Goal: Transaction & Acquisition: Purchase product/service

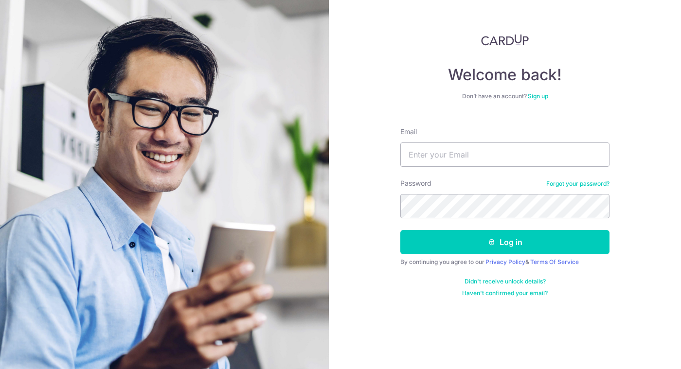
type input "[DOMAIN_NAME][EMAIL_ADDRESS][DOMAIN_NAME]"
click at [505, 242] on button "Log in" at bounding box center [504, 242] width 209 height 24
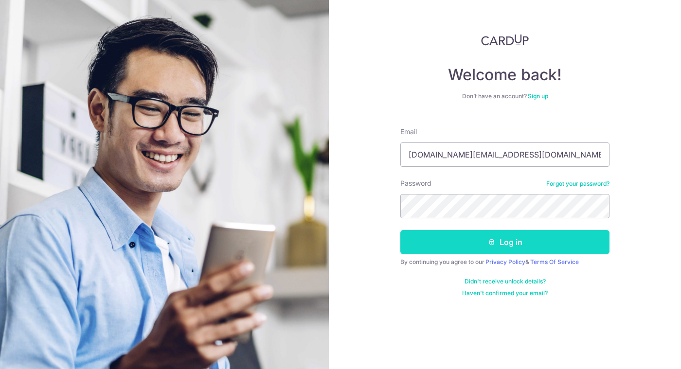
click at [558, 237] on button "Log in" at bounding box center [504, 242] width 209 height 24
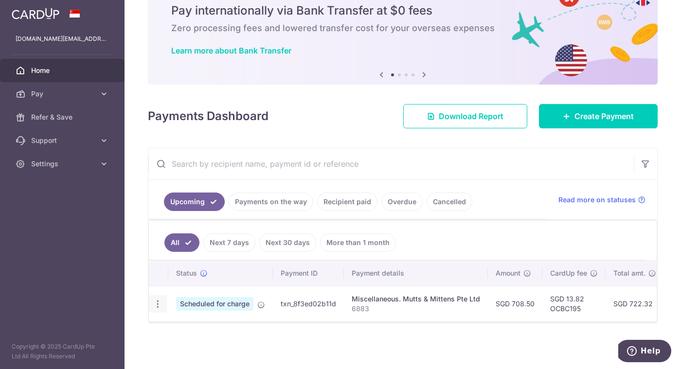
click at [159, 305] on icon "button" at bounding box center [158, 304] width 10 height 10
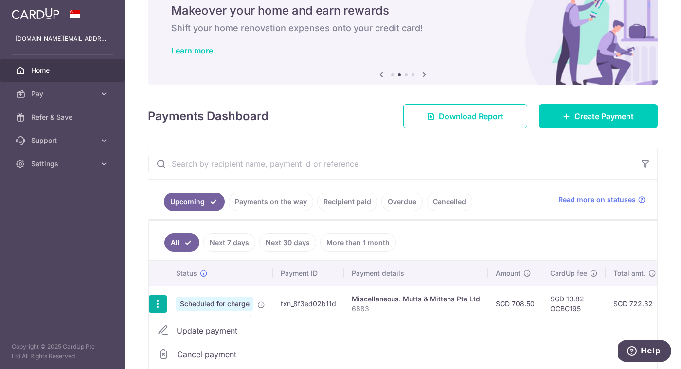
click at [338, 325] on div "Status Payment ID Payment details Amount CardUp fee Total amt. Charge date Due …" at bounding box center [403, 322] width 508 height 122
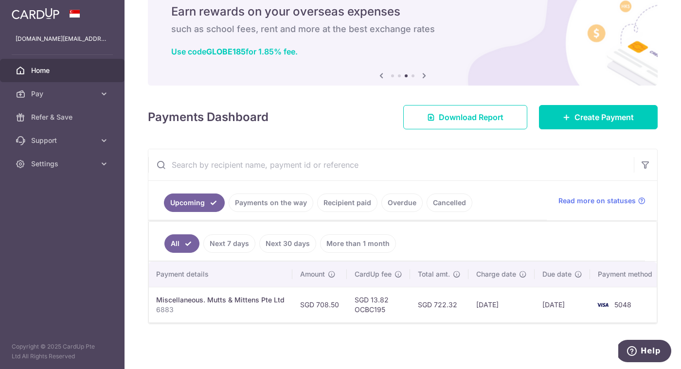
scroll to position [38, 0]
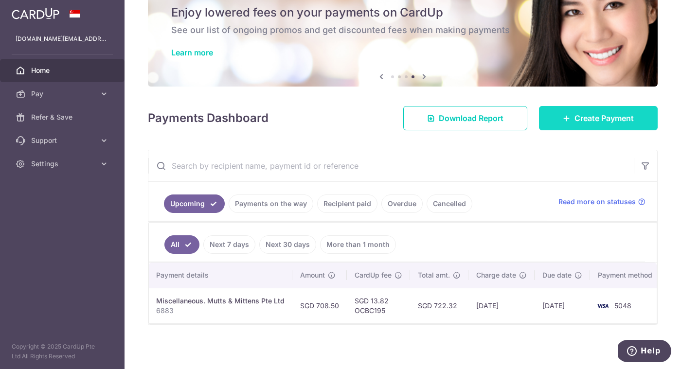
click at [555, 117] on link "Create Payment" at bounding box center [598, 118] width 119 height 24
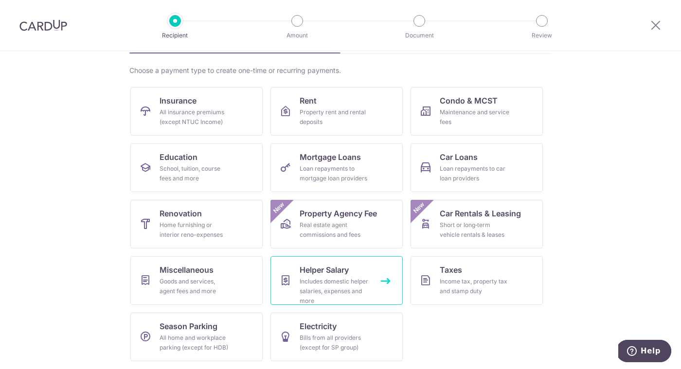
scroll to position [66, 0]
click at [218, 287] on div "Goods and services, agent fees and more" at bounding box center [195, 286] width 70 height 19
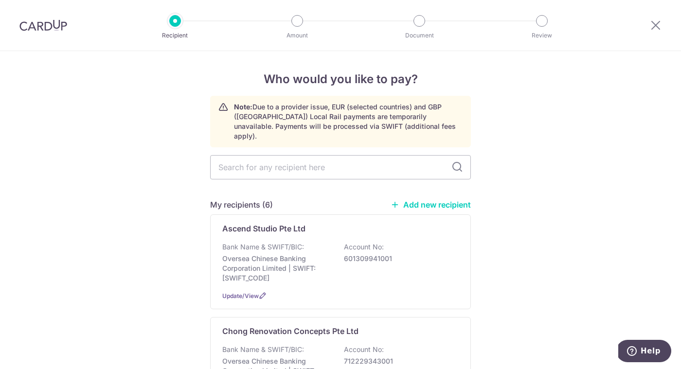
click at [396, 200] on icon at bounding box center [395, 204] width 9 height 9
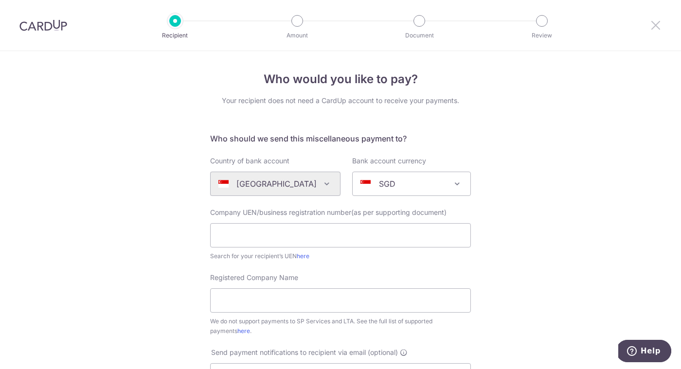
click at [651, 21] on icon at bounding box center [656, 25] width 12 height 12
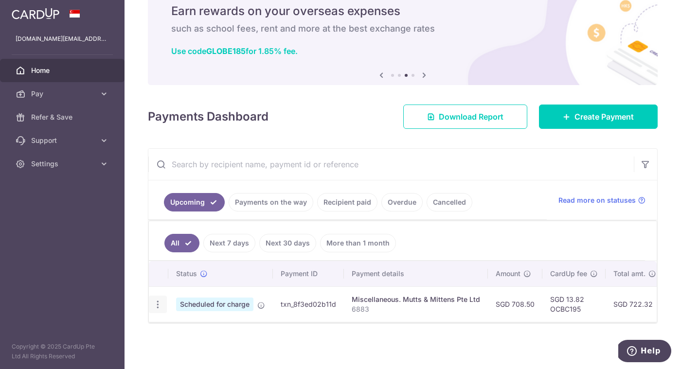
click at [159, 303] on icon "button" at bounding box center [158, 305] width 10 height 10
click at [285, 321] on td "txn_8f3ed02b11d" at bounding box center [308, 304] width 71 height 36
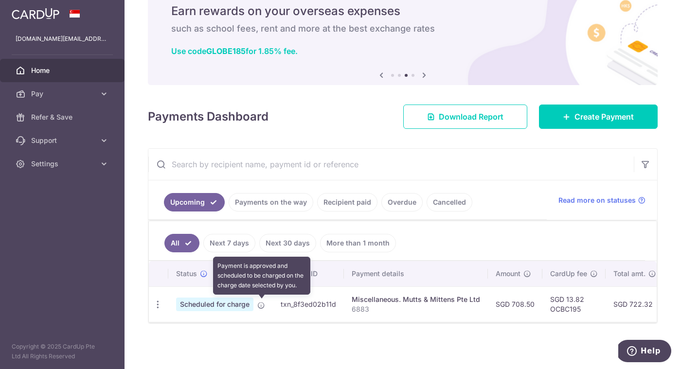
click at [261, 306] on icon at bounding box center [261, 306] width 8 height 8
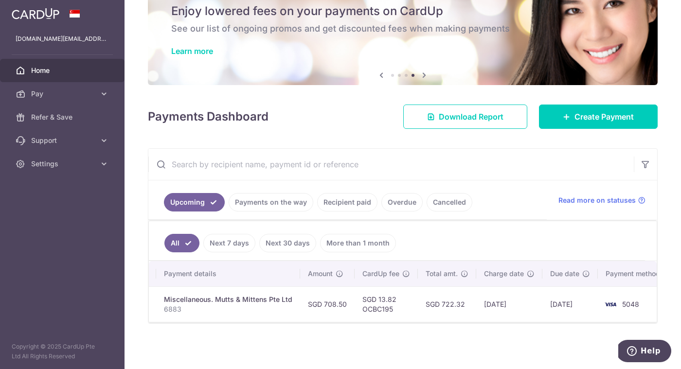
scroll to position [0, 186]
